Goal: Task Accomplishment & Management: Manage account settings

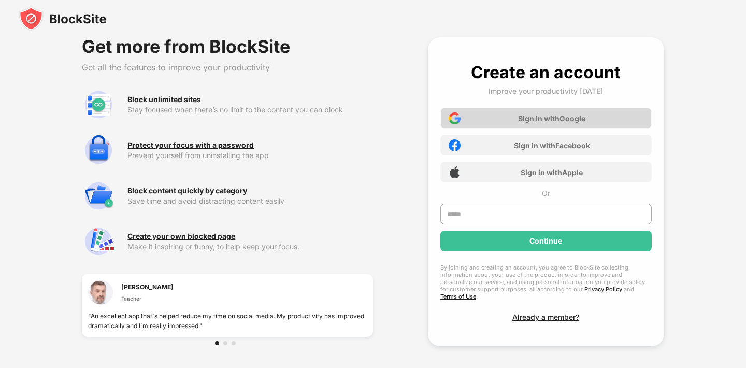
click at [562, 123] on div "Sign in with Google" at bounding box center [545, 118] width 211 height 21
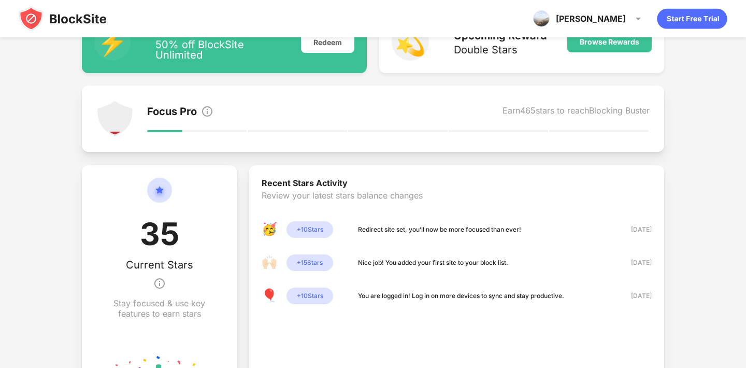
scroll to position [133, 0]
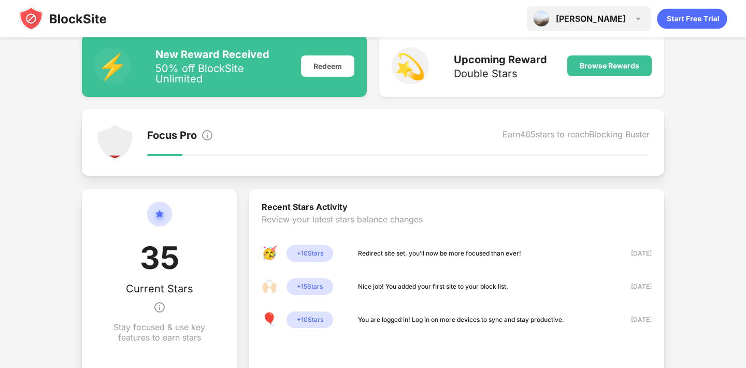
click at [621, 17] on div "[PERSON_NAME]" at bounding box center [591, 18] width 70 height 10
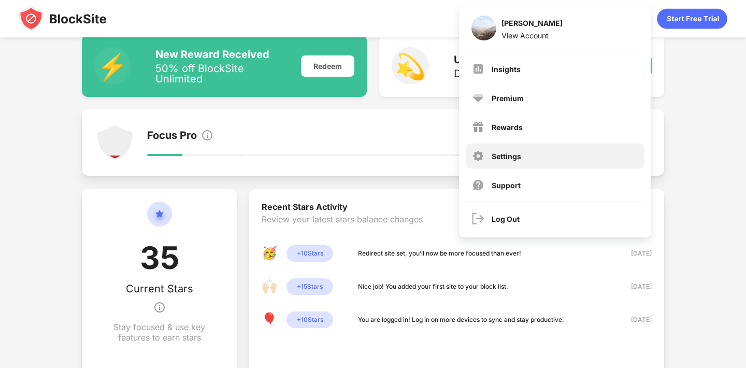
click at [515, 162] on div "Settings" at bounding box center [555, 155] width 179 height 25
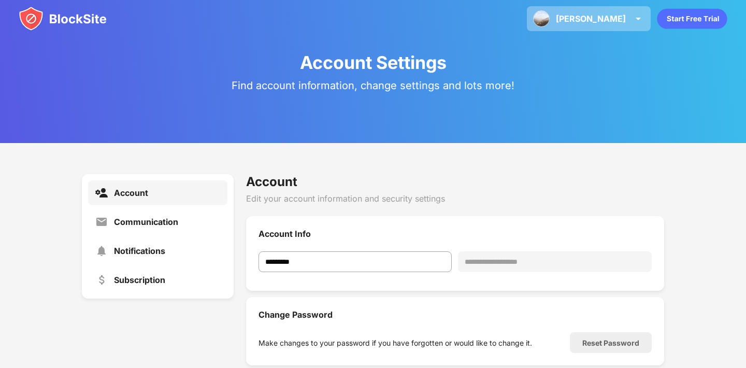
click at [605, 16] on div "[PERSON_NAME] View Account Insights Premium Rewards Settings Support Log Out" at bounding box center [589, 18] width 124 height 25
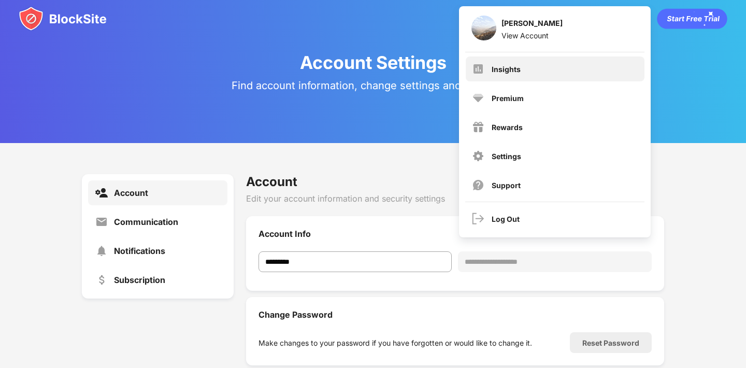
click at [540, 74] on div "Insights" at bounding box center [555, 68] width 179 height 25
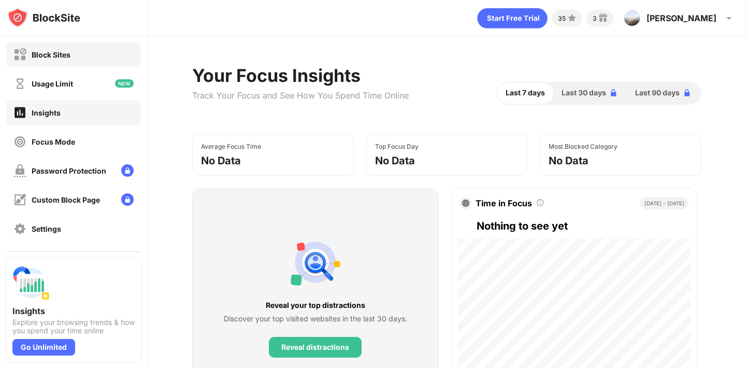
click at [76, 58] on div "Block Sites" at bounding box center [73, 54] width 135 height 25
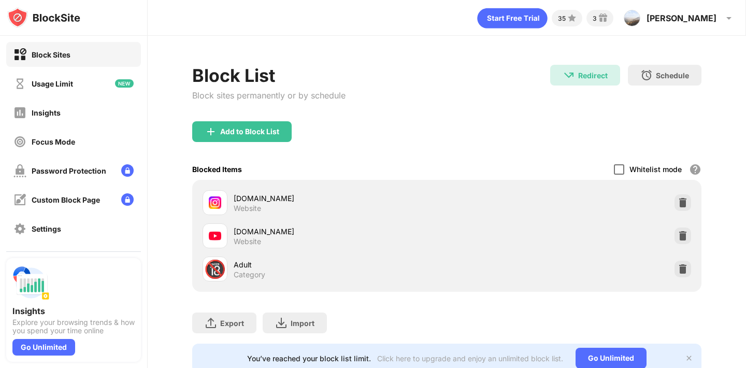
click at [618, 169] on div at bounding box center [619, 169] width 10 height 10
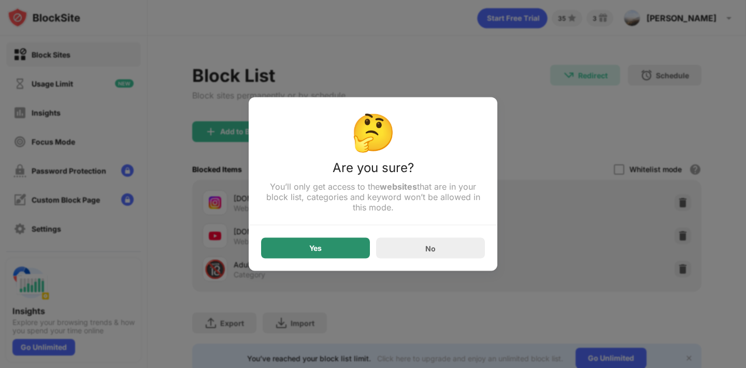
click at [337, 248] on div "Yes" at bounding box center [315, 248] width 109 height 21
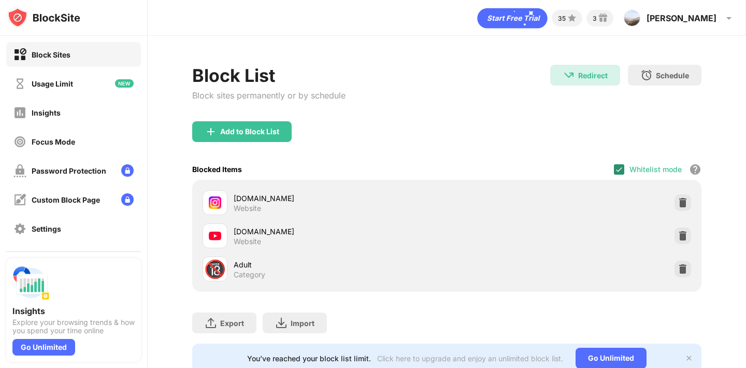
click at [621, 169] on img at bounding box center [619, 169] width 8 height 8
click at [682, 203] on img at bounding box center [682, 202] width 10 height 10
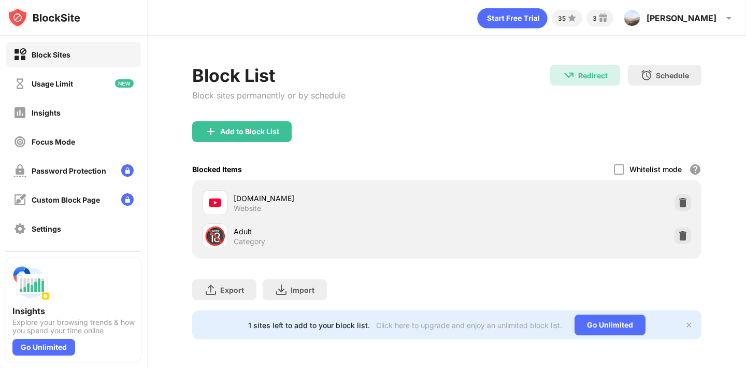
click at [684, 202] on img at bounding box center [682, 202] width 10 height 10
